Goal: Task Accomplishment & Management: Manage account settings

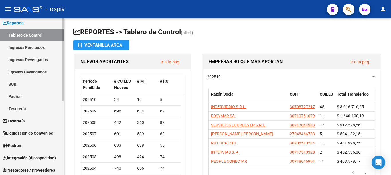
scroll to position [57, 0]
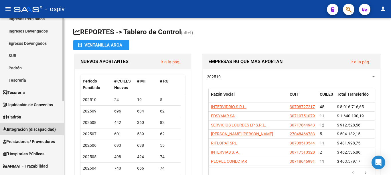
click at [19, 131] on span "Integración (discapacidad)" at bounding box center [29, 130] width 53 height 6
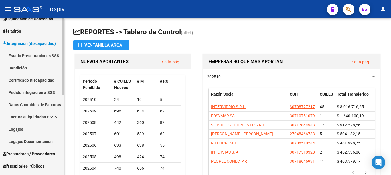
scroll to position [86, 0]
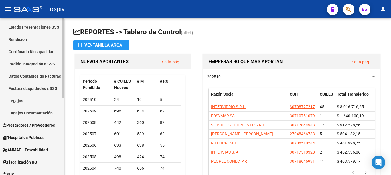
click at [36, 78] on link "Datos Contables de Facturas" at bounding box center [32, 76] width 64 height 12
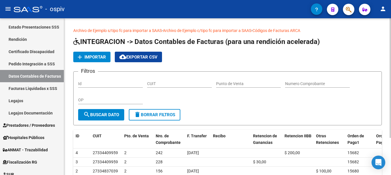
click at [102, 58] on span "Importar" at bounding box center [94, 57] width 21 height 5
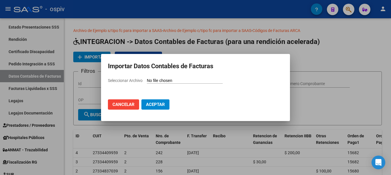
click at [165, 82] on input "Seleccionar Archivo" at bounding box center [185, 80] width 76 height 5
type input "C:\fakepath\SAAS.csv"
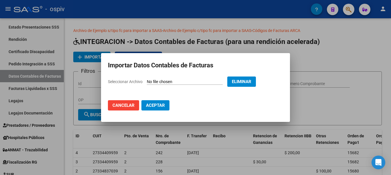
click at [154, 107] on span "Aceptar" at bounding box center [155, 105] width 19 height 5
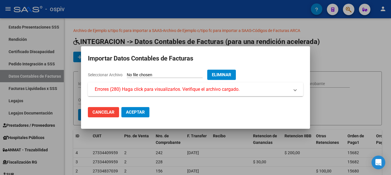
click at [156, 94] on mat-expansion-panel-header "Errores (280) Haga click para visualizarlos. Verifique el archivo cargado." at bounding box center [195, 90] width 215 height 14
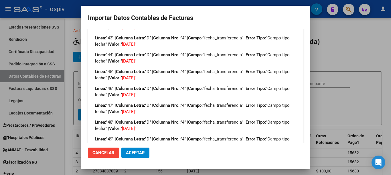
scroll to position [799, 0]
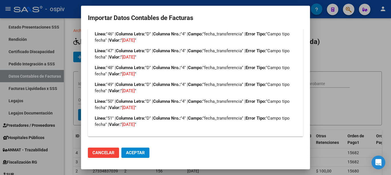
click at [103, 154] on span "Cancelar" at bounding box center [103, 153] width 22 height 5
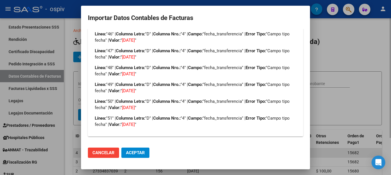
scroll to position [0, 0]
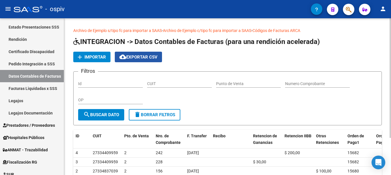
click at [134, 59] on span "cloud_download Exportar CSV" at bounding box center [138, 57] width 38 height 5
click at [95, 58] on span "Importar" at bounding box center [94, 57] width 21 height 5
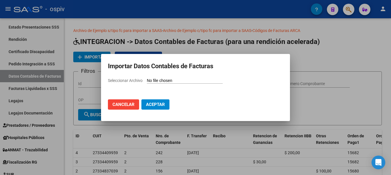
click at [157, 81] on input "Seleccionar Archivo" at bounding box center [185, 80] width 76 height 5
type input "C:\fakepath\SAAS.csv"
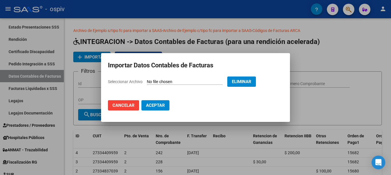
drag, startPoint x: 149, startPoint y: 106, endPoint x: 153, endPoint y: 107, distance: 4.3
click at [149, 106] on span "Aceptar" at bounding box center [155, 105] width 19 height 5
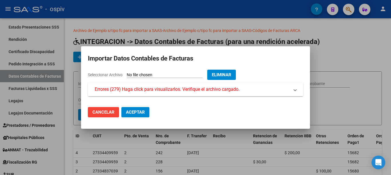
click at [268, 92] on mat-panel-title "Errores (279) Haga click para visualizarlos. Verifique el archivo cargado." at bounding box center [192, 89] width 195 height 7
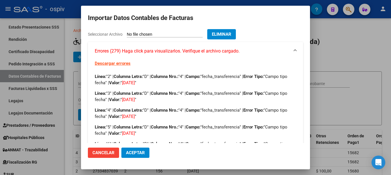
click at [124, 64] on link "Descargar errores" at bounding box center [113, 63] width 36 height 5
click at [231, 35] on span "Eliminar" at bounding box center [221, 34] width 19 height 5
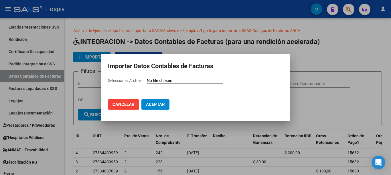
click at [158, 84] on input "Seleccionar Archivo" at bounding box center [185, 80] width 76 height 5
type input "C:\fakepath\SAAS.csv"
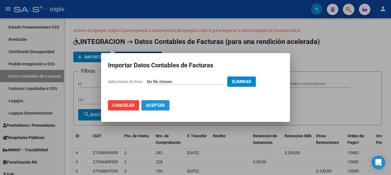
click at [150, 106] on span "Aceptar" at bounding box center [155, 105] width 19 height 5
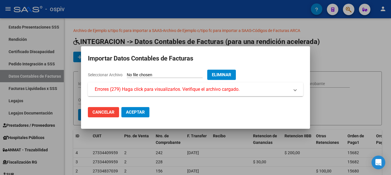
click at [159, 90] on span "Errores (279) Haga click para visualizarlos. Verifique el archivo cargado." at bounding box center [167, 89] width 145 height 7
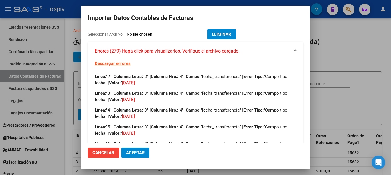
click at [232, 29] on mat-dialog-container "Importar Datos Contables de Facturas Seleccionar Archivo Eliminar Errores (279)…" at bounding box center [195, 88] width 229 height 164
click at [231, 31] on button "Eliminar" at bounding box center [221, 34] width 29 height 10
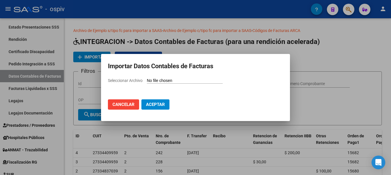
drag, startPoint x: 158, startPoint y: 86, endPoint x: 162, endPoint y: 80, distance: 6.6
click at [159, 84] on div "Seleccionar Archivo" at bounding box center [195, 83] width 175 height 11
click at [162, 80] on input "Seleccionar Archivo" at bounding box center [185, 80] width 76 height 5
type input "C:\fakepath\SAAS.csv"
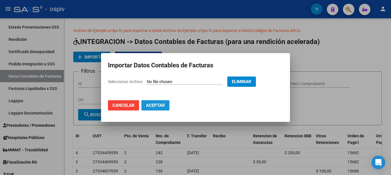
click at [152, 106] on span "Aceptar" at bounding box center [155, 105] width 19 height 5
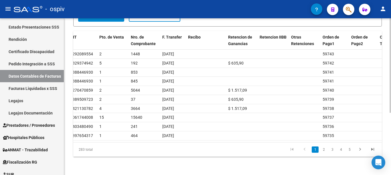
scroll to position [0, 46]
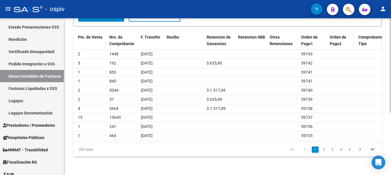
click at [328, 151] on li "3" at bounding box center [332, 150] width 9 height 10
click at [332, 151] on link "3" at bounding box center [332, 150] width 7 height 6
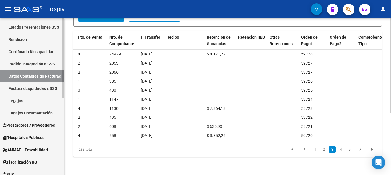
scroll to position [143, 0]
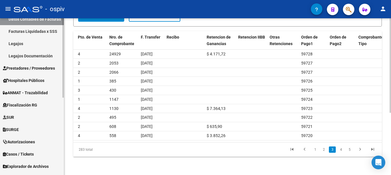
click at [31, 67] on span "Prestadores / Proveedores" at bounding box center [29, 68] width 52 height 6
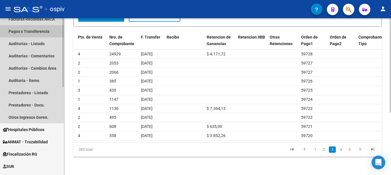
click at [38, 34] on link "Pagos x Transferencia" at bounding box center [32, 31] width 64 height 12
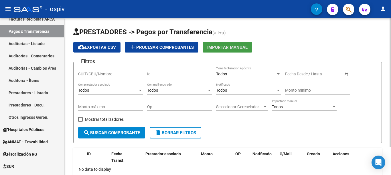
click at [226, 46] on span "Importar Manual" at bounding box center [227, 47] width 40 height 5
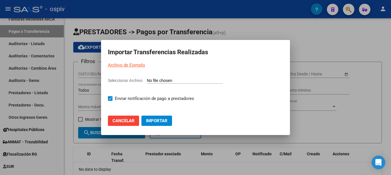
click at [161, 80] on input "Seleccionar Archivo" at bounding box center [185, 80] width 76 height 5
type input "C:\fakepath\SAAS 07-25 2.csv"
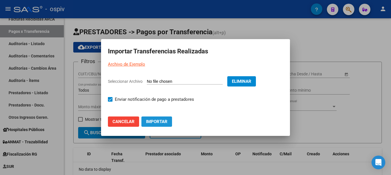
click at [155, 123] on span "Importar" at bounding box center [156, 121] width 21 height 5
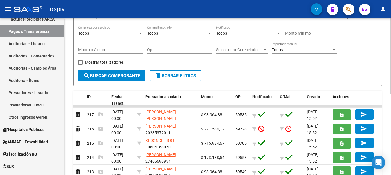
scroll to position [86, 0]
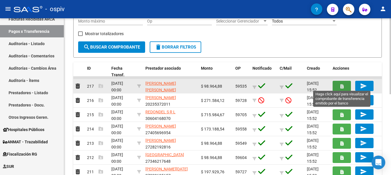
click at [344, 86] on button "button" at bounding box center [342, 86] width 18 height 11
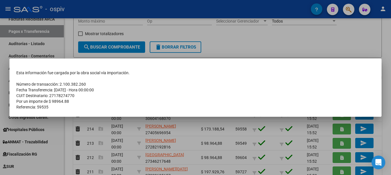
click at [387, 46] on div at bounding box center [195, 87] width 391 height 175
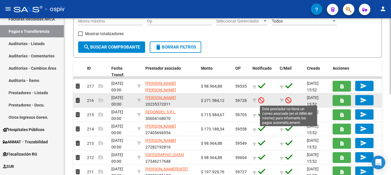
click at [288, 99] on icon at bounding box center [288, 100] width 6 height 6
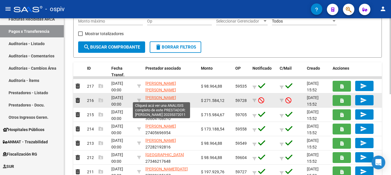
click at [170, 96] on span "[PERSON_NAME]" at bounding box center [160, 98] width 31 height 5
type textarea "20235372011"
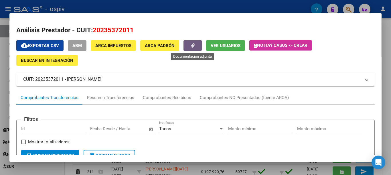
click at [189, 46] on button "button" at bounding box center [192, 45] width 18 height 11
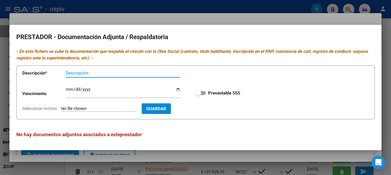
click at [178, 16] on div at bounding box center [195, 87] width 391 height 175
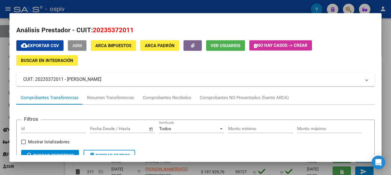
click at [75, 45] on span "ABM" at bounding box center [76, 45] width 9 height 5
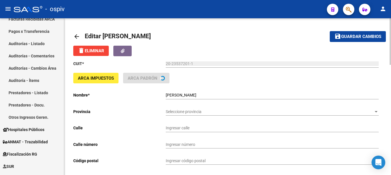
type input "GUILLERMO REYNA"
type input "3185"
type input "5000"
type input "ALTO ALBERDI"
type input "864000"
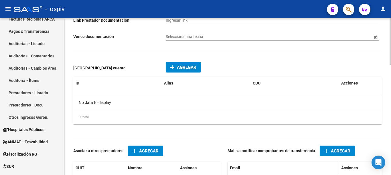
scroll to position [343, 0]
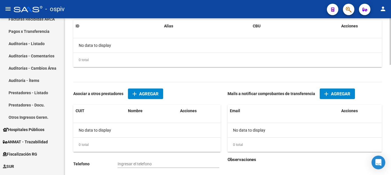
click at [333, 97] on button "add Agregar" at bounding box center [337, 94] width 35 height 11
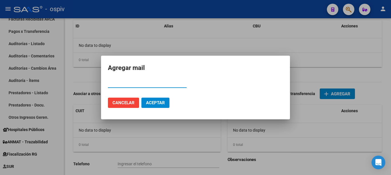
paste input "jenijere2013@hotmail.com"
type input "jenijere2013@hotmail.com"
click at [153, 102] on span "Aceptar" at bounding box center [155, 102] width 19 height 5
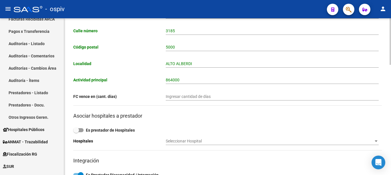
scroll to position [0, 0]
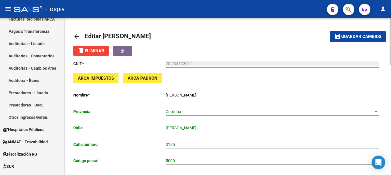
click at [359, 35] on span "Guardar cambios" at bounding box center [361, 36] width 40 height 5
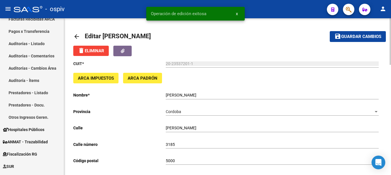
click at [78, 36] on mat-icon "arrow_back" at bounding box center [76, 36] width 7 height 7
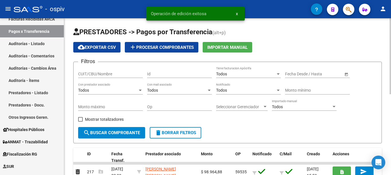
scroll to position [86, 0]
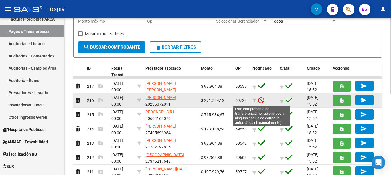
click at [261, 100] on icon at bounding box center [261, 100] width 6 height 6
click at [262, 101] on icon at bounding box center [261, 100] width 6 height 6
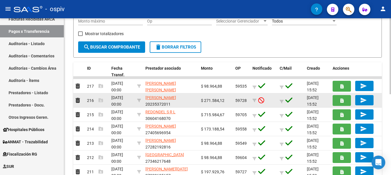
click at [262, 101] on icon at bounding box center [261, 100] width 6 height 6
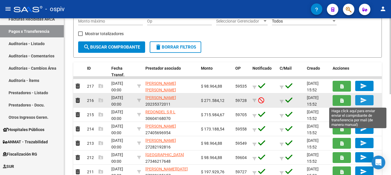
click at [367, 98] on mat-icon "send" at bounding box center [363, 100] width 7 height 7
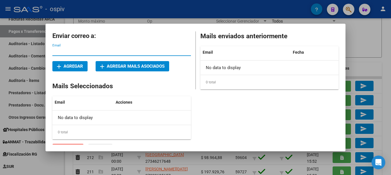
paste input "jenijere2013@hotmail.com"
type input "jenijere2013@hotmail.com"
click at [80, 66] on span "add Agregar" at bounding box center [70, 66] width 26 height 5
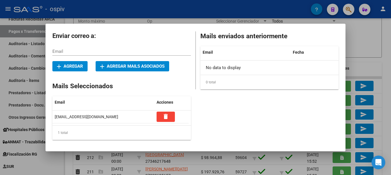
scroll to position [10, 0]
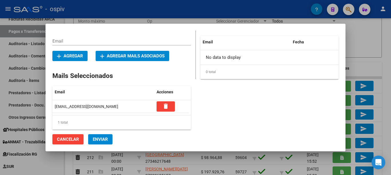
click at [99, 141] on span "Enviar" at bounding box center [100, 139] width 15 height 5
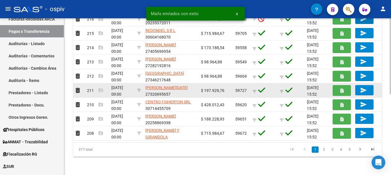
scroll to position [82, 0]
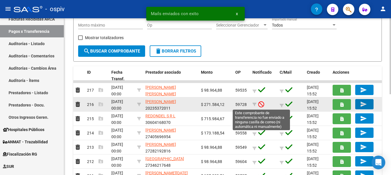
click at [262, 104] on icon at bounding box center [261, 104] width 6 height 6
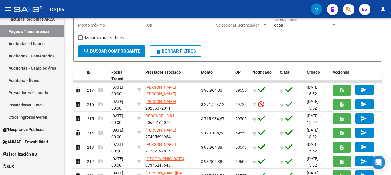
scroll to position [0, 0]
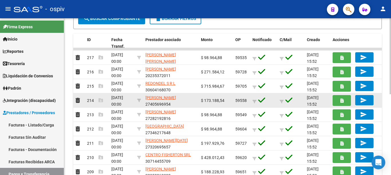
scroll to position [168, 0]
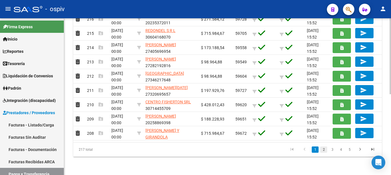
click at [325, 150] on link "2" at bounding box center [323, 150] width 7 height 6
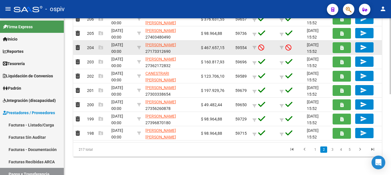
scroll to position [139, 0]
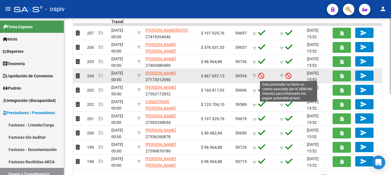
click at [291, 76] on icon at bounding box center [288, 76] width 6 height 6
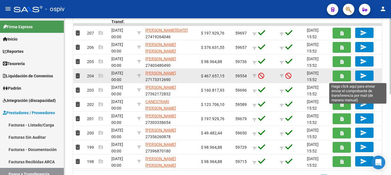
click at [365, 73] on mat-icon "send" at bounding box center [363, 75] width 7 height 7
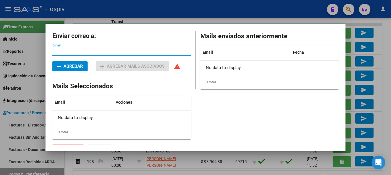
click at [84, 68] on button "add Agregar" at bounding box center [69, 66] width 35 height 10
click at [82, 49] on div "Email" at bounding box center [121, 51] width 139 height 9
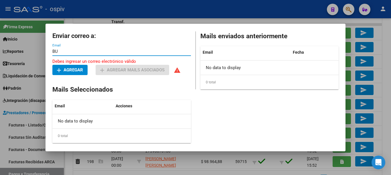
type input "B"
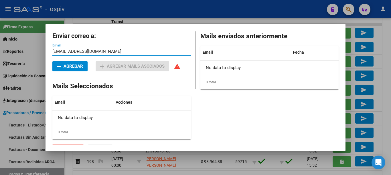
type input "[EMAIL_ADDRESS][DOMAIN_NAME]"
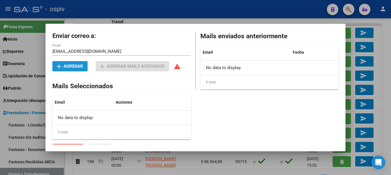
click at [76, 63] on button "add Agregar" at bounding box center [69, 66] width 35 height 10
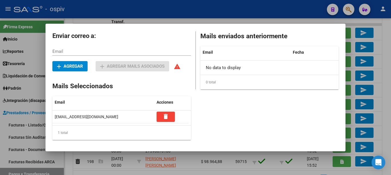
scroll to position [10, 0]
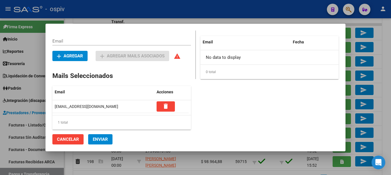
click at [101, 140] on span "Enviar" at bounding box center [100, 139] width 15 height 5
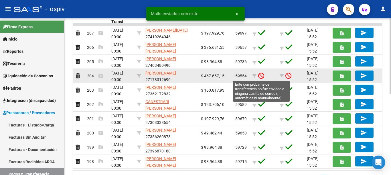
click at [261, 76] on icon at bounding box center [261, 76] width 6 height 6
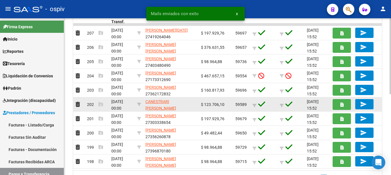
scroll to position [168, 0]
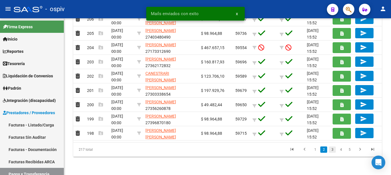
click at [333, 149] on link "3" at bounding box center [332, 150] width 7 height 6
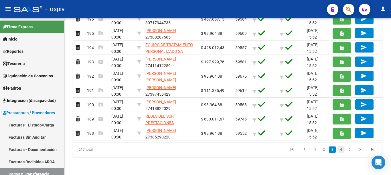
click at [341, 152] on link "4" at bounding box center [340, 150] width 7 height 6
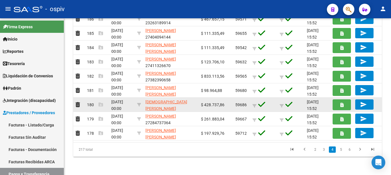
drag, startPoint x: 343, startPoint y: 151, endPoint x: 277, endPoint y: 108, distance: 78.5
click at [343, 151] on link "5" at bounding box center [340, 150] width 7 height 6
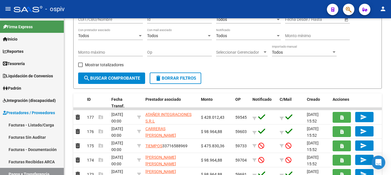
scroll to position [0, 0]
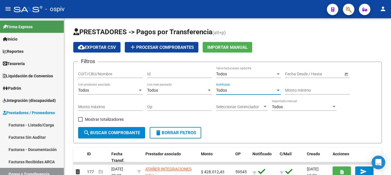
click at [269, 88] on div "Todos" at bounding box center [246, 90] width 60 height 5
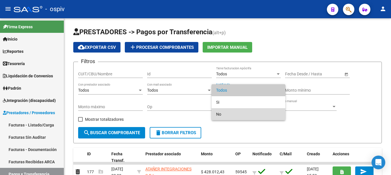
click at [236, 114] on span "No" at bounding box center [248, 114] width 65 height 12
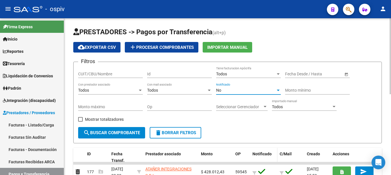
scroll to position [57, 0]
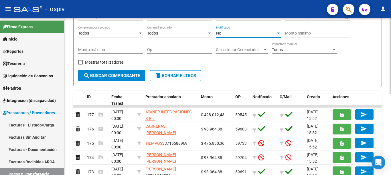
click at [111, 79] on button "search Buscar Comprobante" at bounding box center [111, 75] width 67 height 11
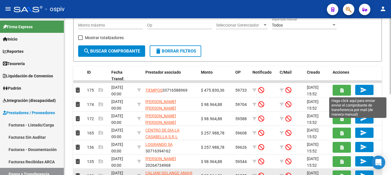
scroll to position [168, 0]
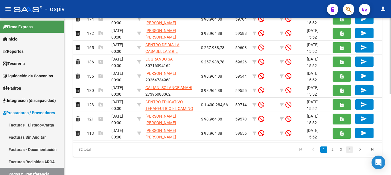
click at [351, 151] on link "4" at bounding box center [349, 150] width 7 height 6
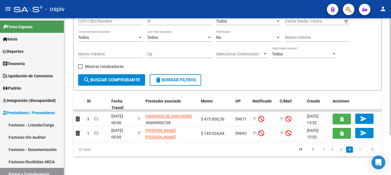
scroll to position [53, 0]
click at [340, 150] on link "3" at bounding box center [340, 150] width 7 height 6
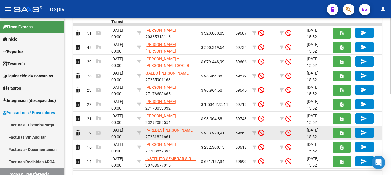
scroll to position [168, 0]
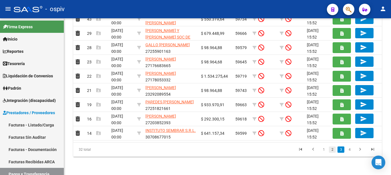
click at [331, 151] on link "2" at bounding box center [332, 150] width 7 height 6
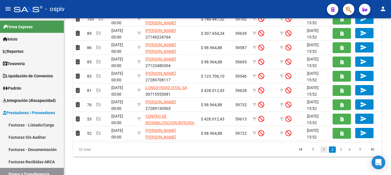
click at [325, 151] on link "1" at bounding box center [323, 150] width 7 height 6
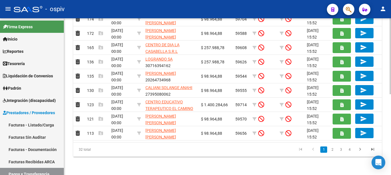
scroll to position [82, 0]
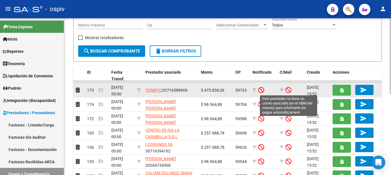
click at [288, 90] on icon at bounding box center [288, 90] width 6 height 6
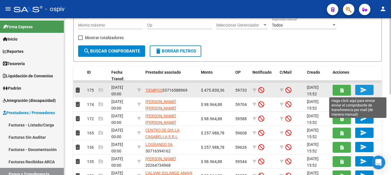
click at [364, 90] on mat-icon "send" at bounding box center [363, 90] width 7 height 7
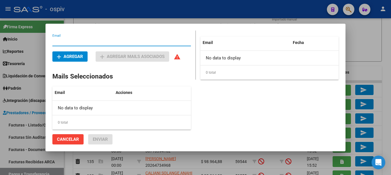
scroll to position [0, 0]
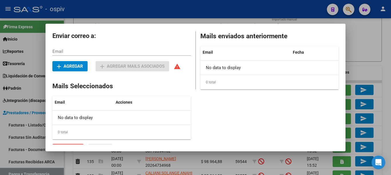
click at [358, 43] on div at bounding box center [195, 87] width 391 height 175
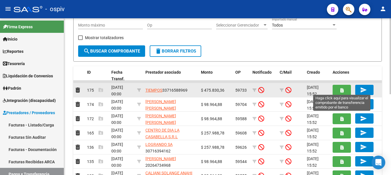
click at [344, 86] on button "button" at bounding box center [342, 90] width 18 height 11
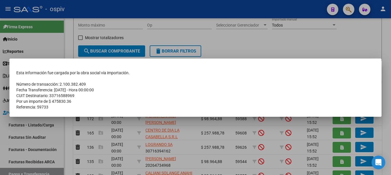
click at [299, 50] on div at bounding box center [195, 87] width 391 height 175
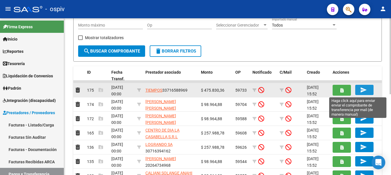
click at [359, 90] on button "send" at bounding box center [364, 90] width 18 height 10
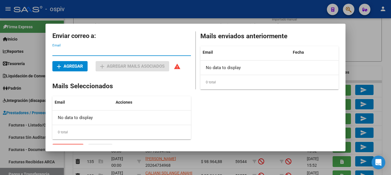
click at [391, 44] on div at bounding box center [195, 87] width 391 height 175
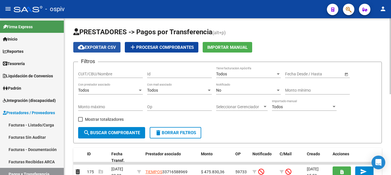
click at [104, 45] on button "cloud_download Exportar CSV" at bounding box center [96, 47] width 47 height 11
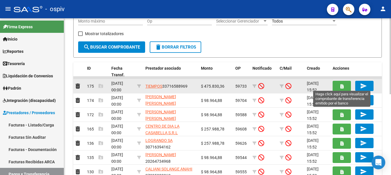
click at [344, 83] on button "button" at bounding box center [342, 86] width 18 height 11
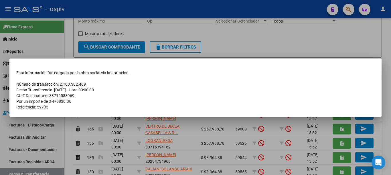
drag, startPoint x: 39, startPoint y: 85, endPoint x: 74, endPoint y: 81, distance: 35.2
click at [77, 80] on tbody "Esta información fue cargada por la obra social vía importación. Número de tran…" at bounding box center [195, 90] width 358 height 40
drag, startPoint x: 48, startPoint y: 90, endPoint x: 68, endPoint y: 89, distance: 20.3
click at [68, 89] on td "Fecha Transferencia: [DATE] - Hora 00:00:00" at bounding box center [195, 90] width 358 height 6
drag, startPoint x: 27, startPoint y: 96, endPoint x: 61, endPoint y: 96, distance: 33.8
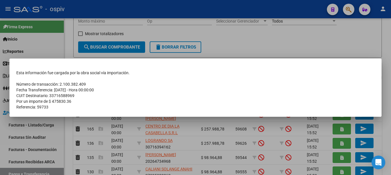
click at [66, 94] on td "CUIT Destinatario: 33716588969" at bounding box center [195, 96] width 358 height 6
drag, startPoint x: 48, startPoint y: 101, endPoint x: 70, endPoint y: 101, distance: 22.0
click at [70, 100] on td "Por un importe de $ 475830.36" at bounding box center [195, 102] width 358 height 6
drag, startPoint x: 36, startPoint y: 108, endPoint x: 48, endPoint y: 108, distance: 12.3
click at [48, 108] on td "Referencia: 59733" at bounding box center [195, 107] width 358 height 6
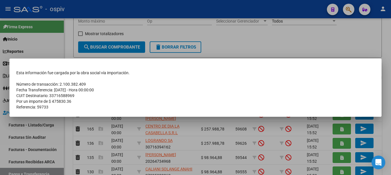
click at [234, 49] on div at bounding box center [195, 87] width 391 height 175
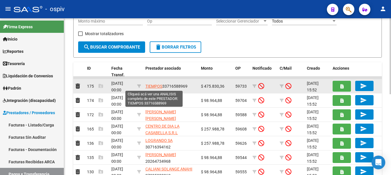
click at [157, 86] on span "TIEMPOS" at bounding box center [153, 86] width 17 height 5
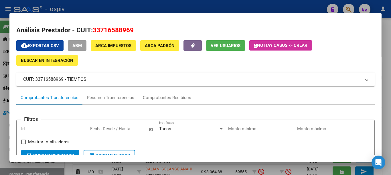
click at [207, 8] on div at bounding box center [195, 87] width 391 height 175
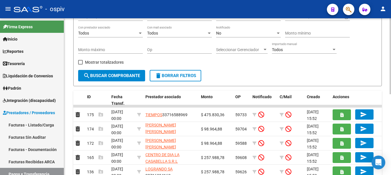
scroll to position [0, 0]
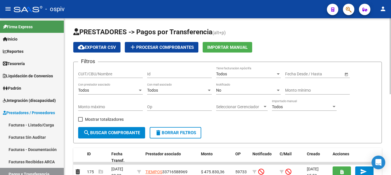
click at [269, 90] on div "No" at bounding box center [246, 90] width 60 height 5
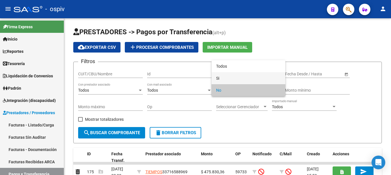
click at [236, 77] on span "Si" at bounding box center [248, 78] width 65 height 12
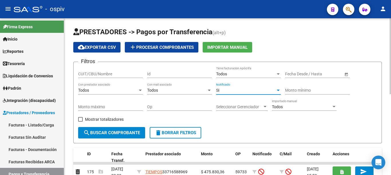
drag, startPoint x: 104, startPoint y: 73, endPoint x: 133, endPoint y: 70, distance: 28.2
click at [104, 73] on input "CUIT/CBU/Nombre" at bounding box center [110, 74] width 65 height 5
type input "bogado"
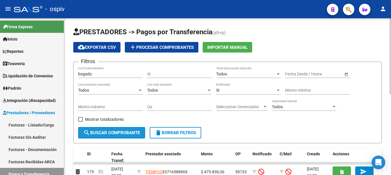
click at [124, 131] on span "search Buscar Comprobante" at bounding box center [111, 133] width 57 height 5
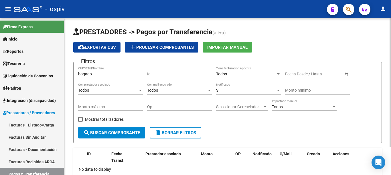
click at [273, 91] on div "Si" at bounding box center [246, 90] width 60 height 5
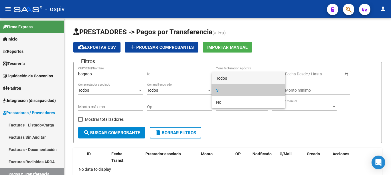
click at [230, 77] on span "Todos" at bounding box center [248, 78] width 65 height 12
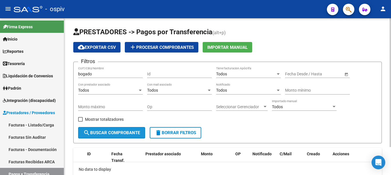
drag, startPoint x: 104, startPoint y: 134, endPoint x: 176, endPoint y: 123, distance: 72.9
click at [104, 134] on span "search Buscar Comprobante" at bounding box center [111, 133] width 57 height 5
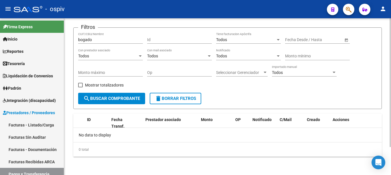
scroll to position [6, 0]
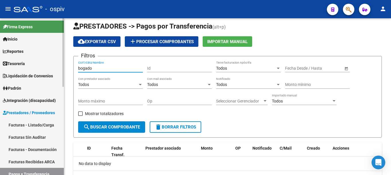
drag, startPoint x: 98, startPoint y: 68, endPoint x: 47, endPoint y: 72, distance: 51.1
click at [48, 72] on mat-sidenav-container "Firma Express Inicio Calendario SSS Instructivos Contacto OS Reportes Tablero d…" at bounding box center [195, 96] width 391 height 157
type input "20274791250"
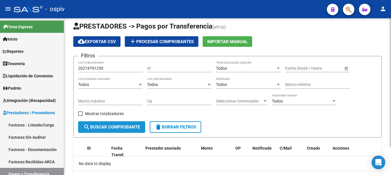
drag, startPoint x: 114, startPoint y: 129, endPoint x: 171, endPoint y: 121, distance: 57.5
click at [114, 129] on span "search Buscar Comprobante" at bounding box center [111, 127] width 57 height 5
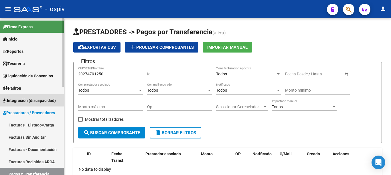
click at [16, 97] on link "Integración (discapacidad)" at bounding box center [32, 100] width 64 height 12
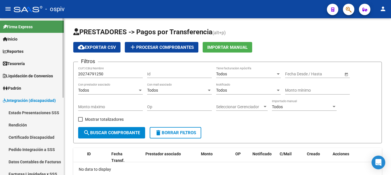
scroll to position [29, 0]
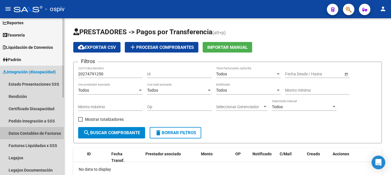
click at [26, 135] on link "Datos Contables de Facturas" at bounding box center [32, 133] width 64 height 12
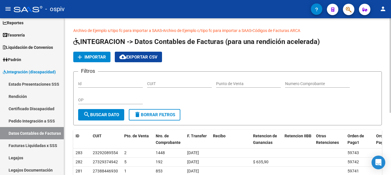
click at [169, 81] on div "CUIT" at bounding box center [179, 81] width 65 height 11
type input "20-27479125-0"
click at [105, 117] on span "search Buscar Dato" at bounding box center [101, 114] width 36 height 5
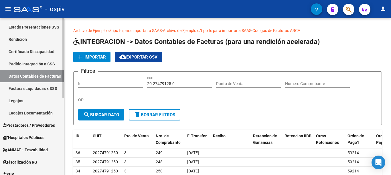
scroll to position [114, 0]
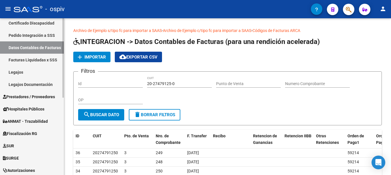
click at [32, 96] on span "Prestadores / Proveedores" at bounding box center [29, 97] width 52 height 6
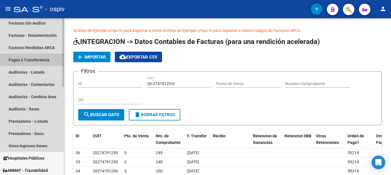
click at [34, 63] on link "Pagos x Transferencia" at bounding box center [32, 60] width 64 height 12
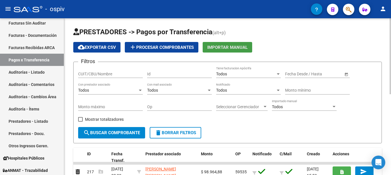
click at [217, 45] on span "Importar Manual" at bounding box center [227, 47] width 40 height 5
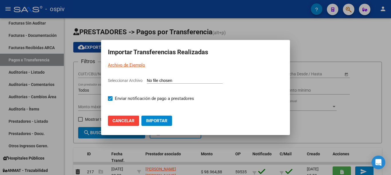
click at [162, 81] on input "Seleccionar Archivo" at bounding box center [185, 80] width 76 height 5
type input "C:\fakepath\SAAS 07-25 2 [PERSON_NAME].csv"
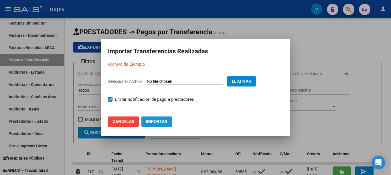
drag, startPoint x: 152, startPoint y: 120, endPoint x: 197, endPoint y: 123, distance: 45.1
click at [153, 120] on span "Importar" at bounding box center [156, 121] width 21 height 5
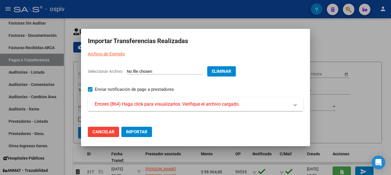
click at [153, 105] on span "Errores (864) Haga click para visualizarlos. Verifique el archivo cargado." at bounding box center [167, 104] width 145 height 7
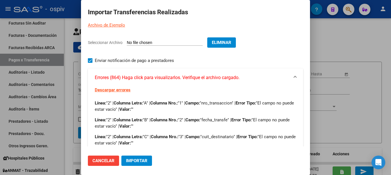
drag, startPoint x: 233, startPoint y: 44, endPoint x: 139, endPoint y: 35, distance: 94.3
click at [229, 44] on span "Eliminar" at bounding box center [221, 42] width 19 height 5
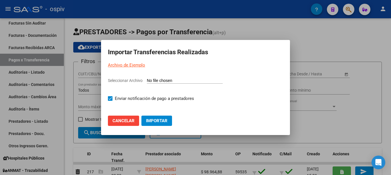
click at [157, 78] on app-file-uploader "Seleccionar Archivo" at bounding box center [195, 83] width 175 height 11
click at [155, 80] on input "Seleccionar Archivo" at bounding box center [185, 80] width 76 height 5
type input "C:\fakepath\SAAS 07-25 2 [PERSON_NAME].csv"
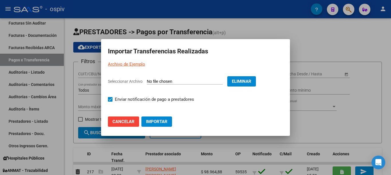
click at [154, 122] on span "Importar" at bounding box center [156, 121] width 21 height 5
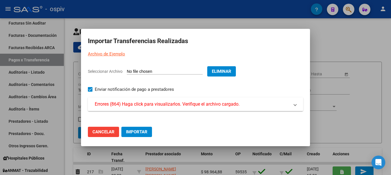
click at [115, 107] on span "Errores (864) Haga click para visualizarlos. Verifique el archivo cargado." at bounding box center [167, 104] width 145 height 7
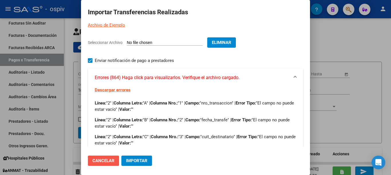
drag, startPoint x: 109, startPoint y: 161, endPoint x: 128, endPoint y: 157, distance: 19.9
click at [110, 161] on span "Cancelar" at bounding box center [103, 161] width 22 height 5
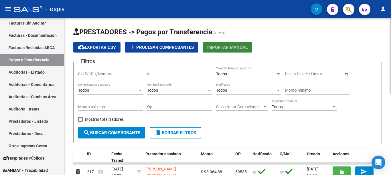
click at [229, 48] on span "Importar Manual" at bounding box center [227, 47] width 40 height 5
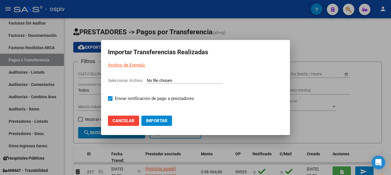
click at [160, 81] on input "Seleccionar Archivo" at bounding box center [185, 80] width 76 height 5
type input "C:\fakepath\SAAS 07-25 2 [PERSON_NAME].csv"
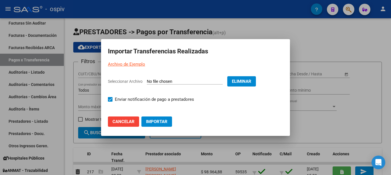
click at [146, 123] on span "Importar" at bounding box center [156, 121] width 21 height 5
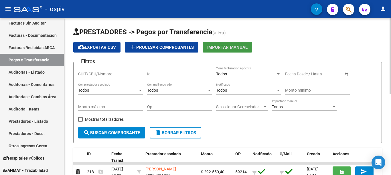
scroll to position [57, 0]
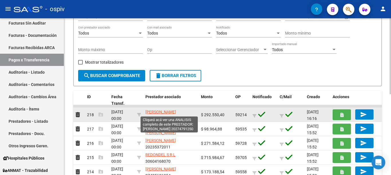
click at [168, 112] on span "[PERSON_NAME]" at bounding box center [160, 112] width 31 height 5
type textarea "20274791250"
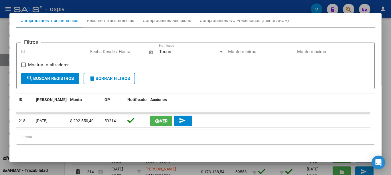
scroll to position [0, 0]
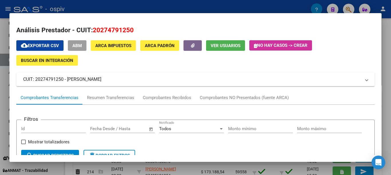
click at [135, 9] on div at bounding box center [195, 87] width 391 height 175
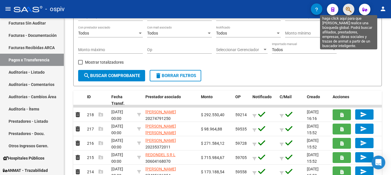
click at [346, 10] on icon "button" at bounding box center [349, 9] width 6 height 7
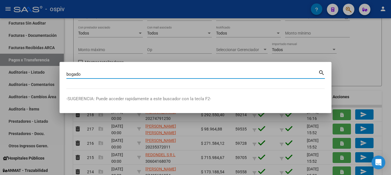
type input "bogado"
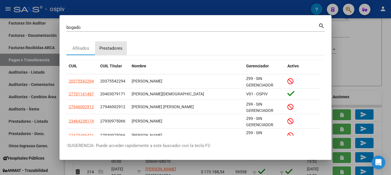
click at [116, 48] on div "Prestadores" at bounding box center [110, 48] width 23 height 7
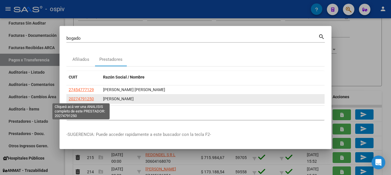
click at [88, 98] on span "20274791250" at bounding box center [81, 99] width 25 height 5
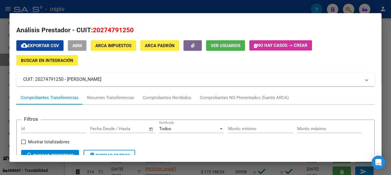
click at [106, 80] on mat-panel-title "CUIT: 20274791250 - [PERSON_NAME]" at bounding box center [192, 79] width 338 height 7
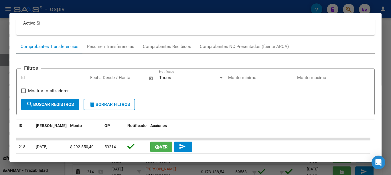
scroll to position [114, 0]
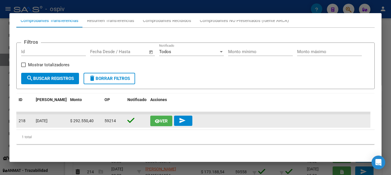
click at [162, 123] on span "Ver" at bounding box center [164, 121] width 8 height 5
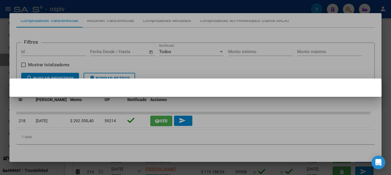
click at [188, 74] on div at bounding box center [195, 87] width 391 height 175
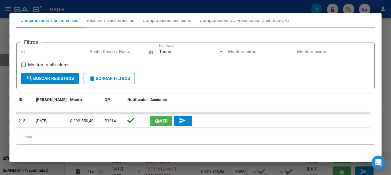
scroll to position [0, 0]
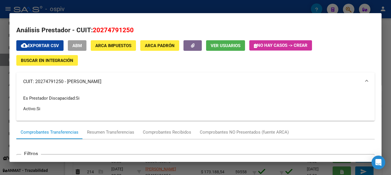
click at [80, 47] on span "ABM" at bounding box center [76, 45] width 9 height 5
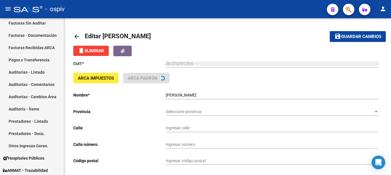
type input "[PERSON_NAME] CNEL."
type input "1871"
type input "1406"
type input "CABA"
type input "492120"
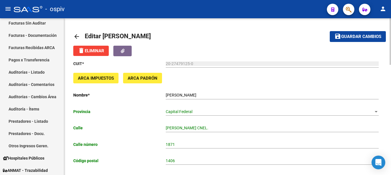
click at [78, 36] on mat-icon "arrow_back" at bounding box center [76, 36] width 7 height 7
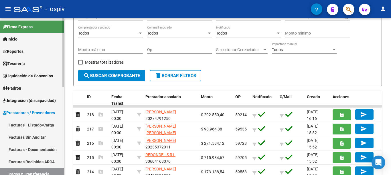
click at [16, 37] on span "Inicio" at bounding box center [10, 39] width 15 height 6
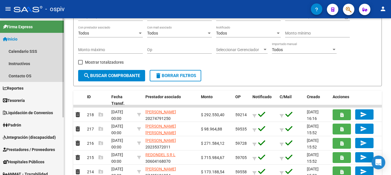
click at [16, 39] on span "Inicio" at bounding box center [10, 39] width 15 height 6
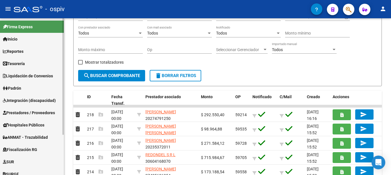
click at [20, 38] on link "Inicio" at bounding box center [32, 39] width 64 height 12
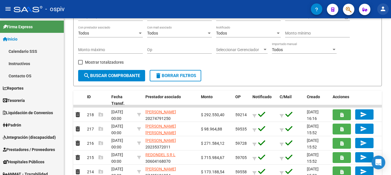
click at [382, 9] on mat-icon "person" at bounding box center [383, 8] width 7 height 7
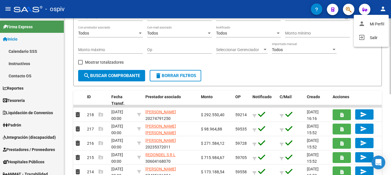
click at [368, 64] on div at bounding box center [195, 87] width 391 height 175
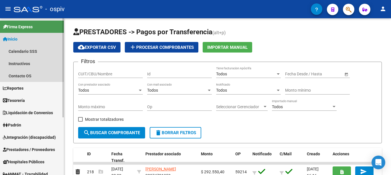
click at [24, 37] on link "Inicio" at bounding box center [32, 39] width 64 height 12
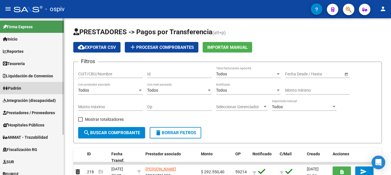
click at [17, 90] on span "Padrón" at bounding box center [12, 88] width 18 height 6
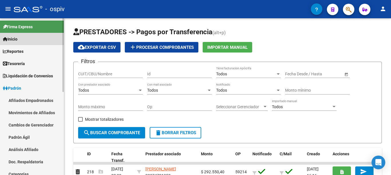
click at [36, 40] on link "Inicio" at bounding box center [32, 39] width 64 height 12
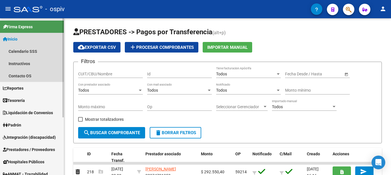
click at [15, 40] on span "Inicio" at bounding box center [10, 39] width 15 height 6
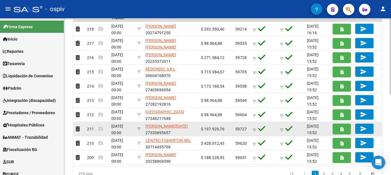
scroll to position [168, 0]
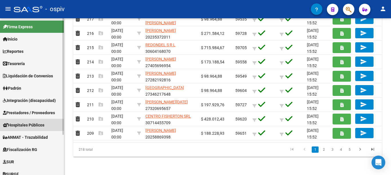
click at [18, 126] on span "Hospitales Públicos" at bounding box center [24, 125] width 42 height 6
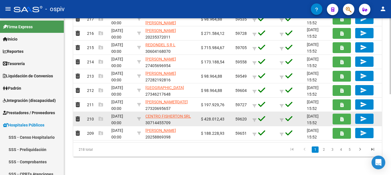
scroll to position [1, 0]
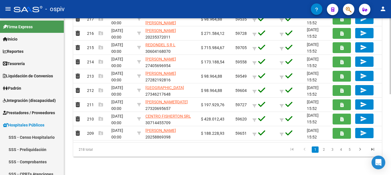
click at [323, 151] on link "2" at bounding box center [323, 150] width 7 height 6
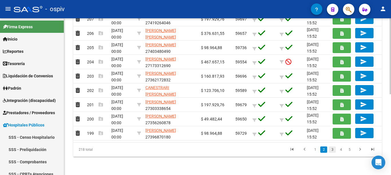
scroll to position [168, 0]
click at [330, 151] on link "3" at bounding box center [332, 150] width 7 height 6
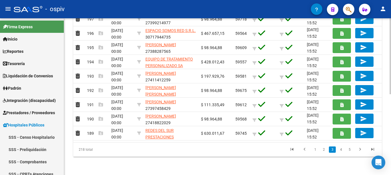
click at [339, 150] on link "4" at bounding box center [340, 150] width 7 height 6
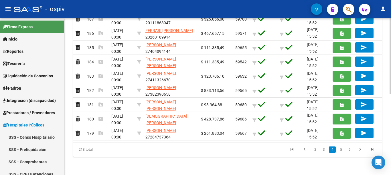
click at [346, 152] on link "6" at bounding box center [349, 150] width 7 height 6
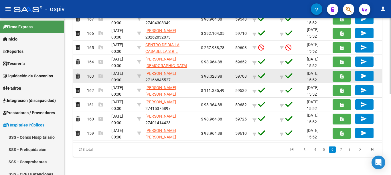
scroll to position [25, 0]
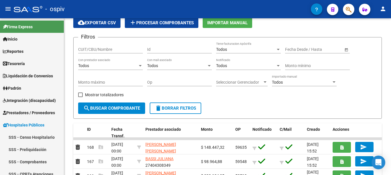
click at [351, 13] on span "button" at bounding box center [349, 10] width 6 height 12
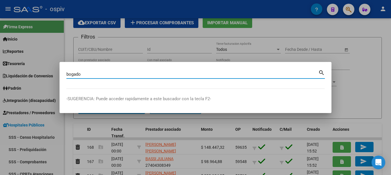
type input "bogado"
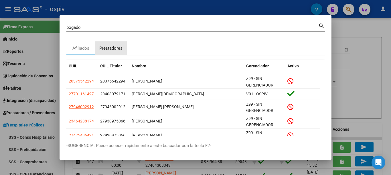
click at [108, 48] on div "Prestadores" at bounding box center [110, 48] width 23 height 7
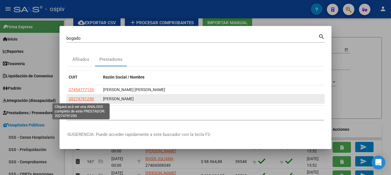
click at [85, 98] on span "20274791250" at bounding box center [81, 99] width 25 height 5
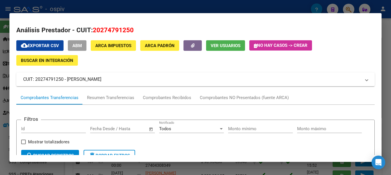
scroll to position [29, 0]
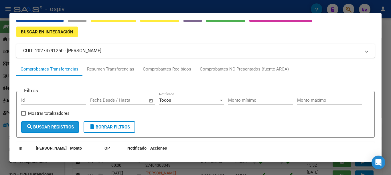
click at [64, 128] on span "search Buscar Registros" at bounding box center [50, 127] width 48 height 5
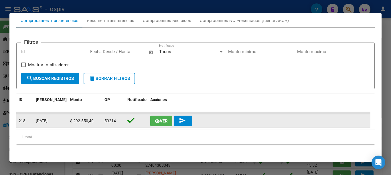
scroll to position [0, 0]
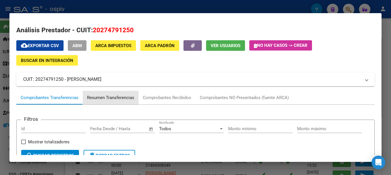
click at [106, 98] on div "Resumen Transferencias" at bounding box center [110, 98] width 47 height 7
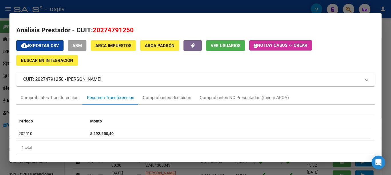
scroll to position [11, 0]
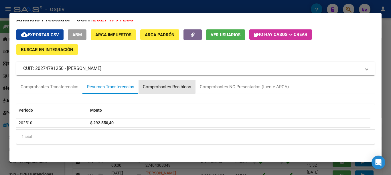
drag, startPoint x: 161, startPoint y: 86, endPoint x: 164, endPoint y: 85, distance: 3.5
click at [161, 86] on div "Comprobantes Recibidos" at bounding box center [167, 87] width 48 height 7
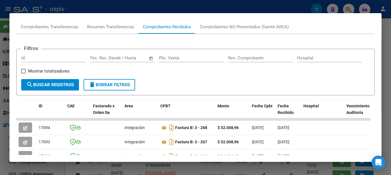
scroll to position [0, 0]
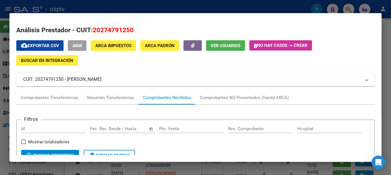
click at [263, 7] on div at bounding box center [195, 87] width 391 height 175
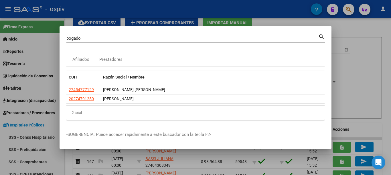
click at [352, 54] on div at bounding box center [195, 87] width 391 height 175
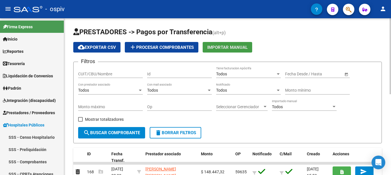
click at [223, 46] on span "Importar Manual" at bounding box center [227, 47] width 40 height 5
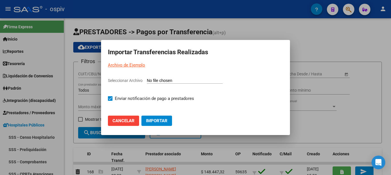
click at [111, 100] on span at bounding box center [110, 98] width 5 height 5
click at [110, 101] on input "Enviar notificación de pago a prestadores" at bounding box center [110, 101] width 0 height 0
checkbox input "false"
click at [327, 108] on div at bounding box center [195, 87] width 391 height 175
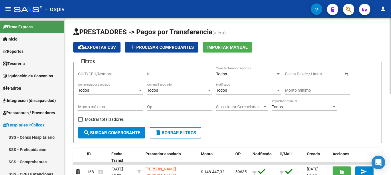
click at [203, 42] on button "Importar Manual" at bounding box center [228, 47] width 50 height 11
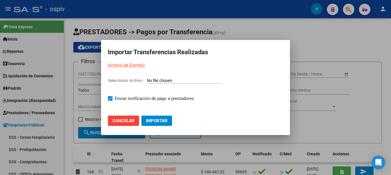
click at [334, 61] on div at bounding box center [195, 87] width 391 height 175
